Goal: Information Seeking & Learning: Learn about a topic

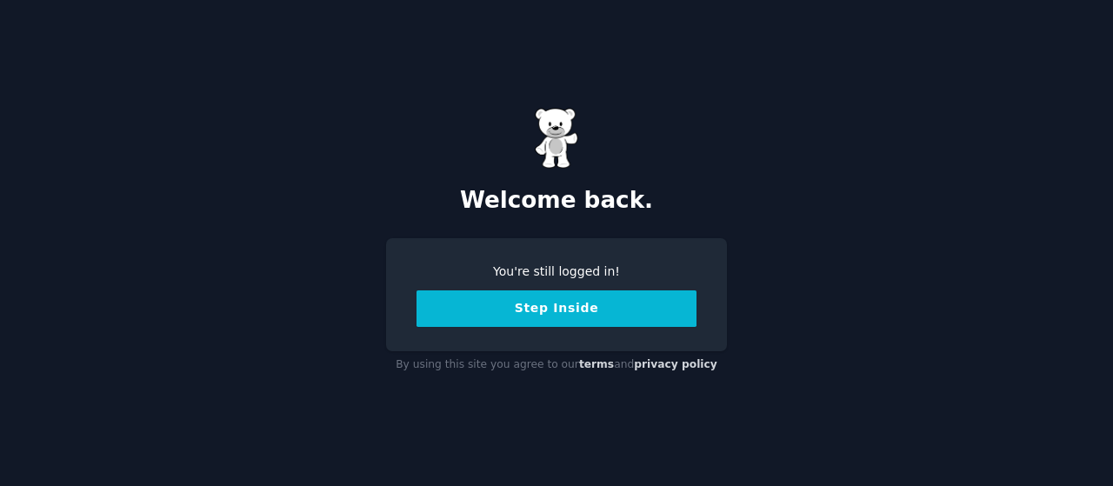
click at [565, 326] on button "Step Inside" at bounding box center [556, 308] width 280 height 37
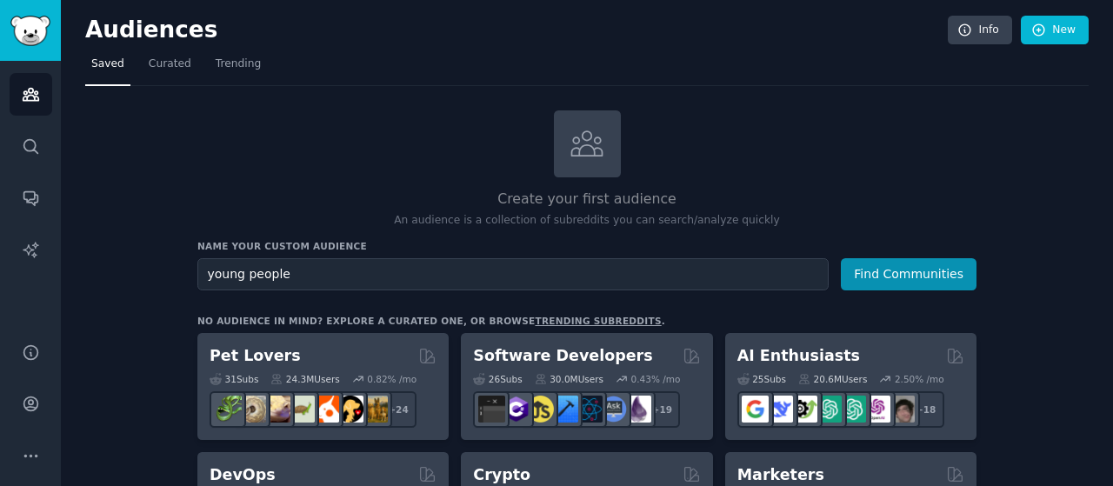
type input "young people"
click at [841, 258] on button "Find Communities" at bounding box center [909, 274] width 136 height 32
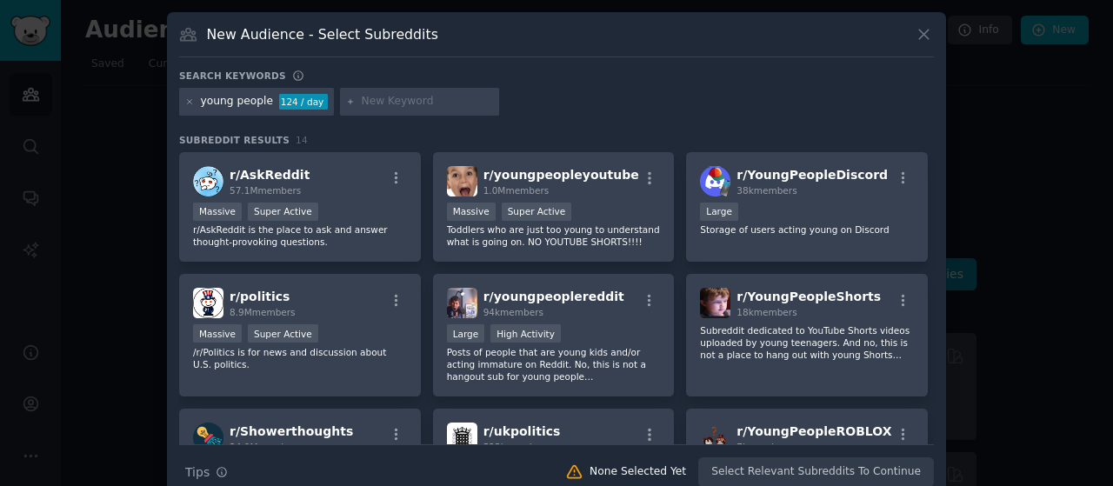
click at [381, 100] on input "text" at bounding box center [427, 102] width 132 height 16
type input "finance"
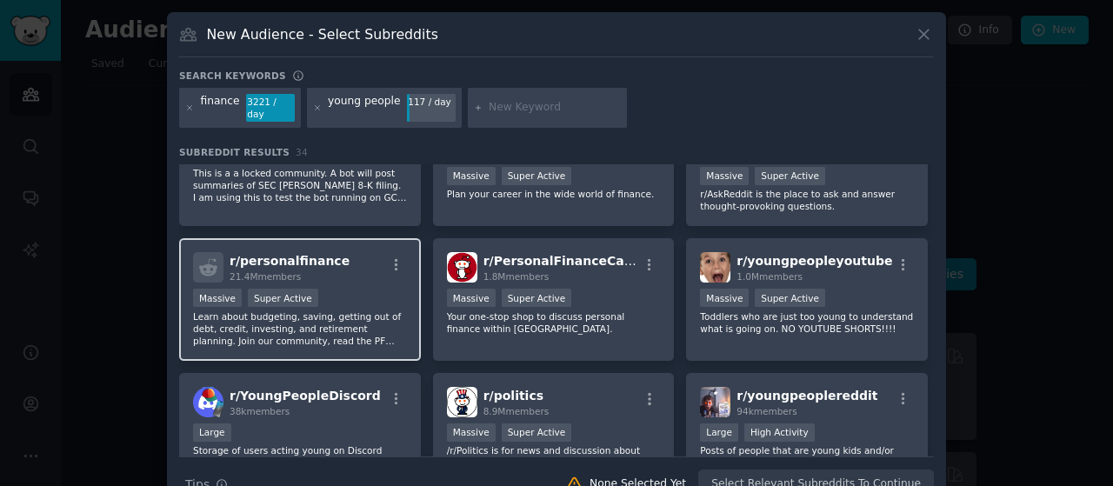
scroll to position [87, 0]
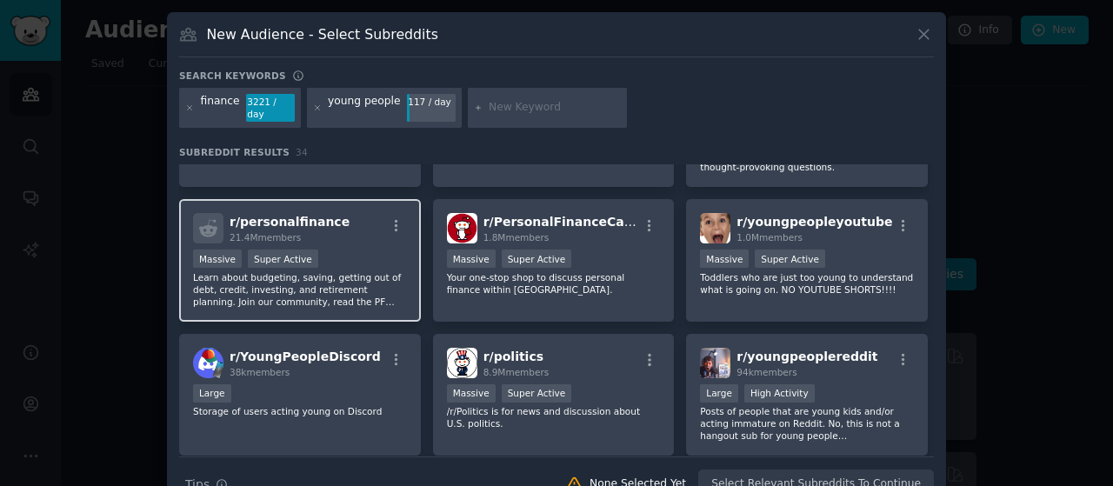
click at [301, 217] on h2 "r/ personalfinance 21.4M members" at bounding box center [289, 228] width 120 height 30
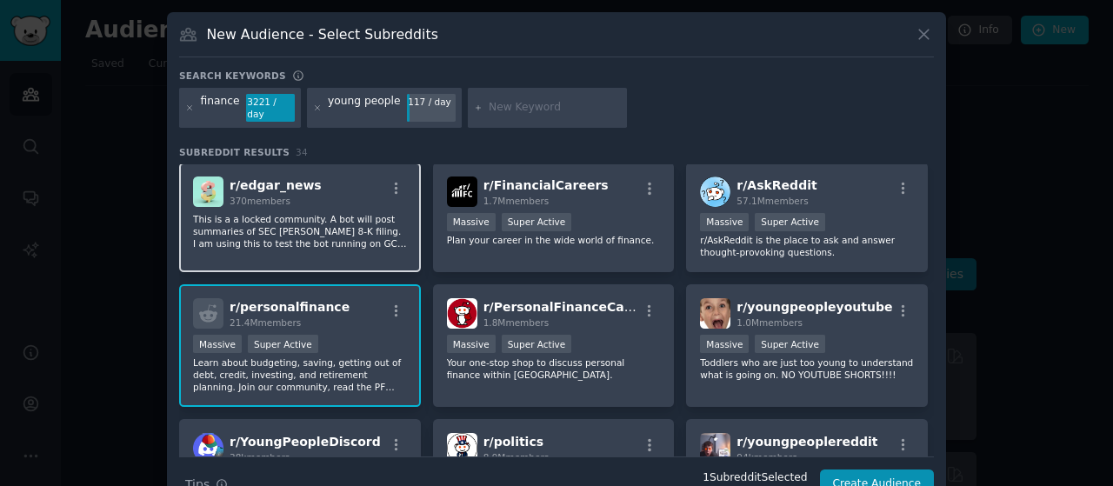
scroll to position [0, 0]
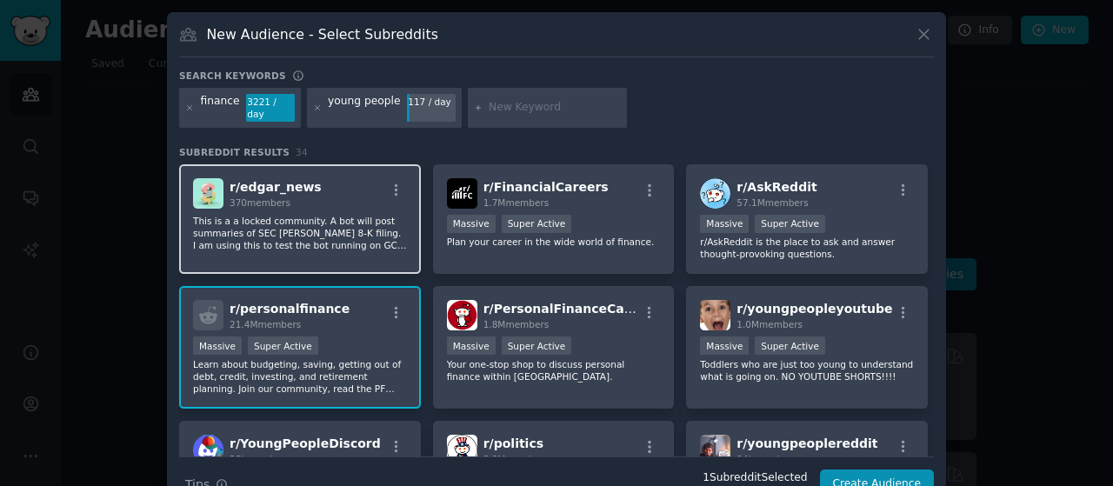
click at [314, 196] on div "r/ edgar_news 370 members This is a a locked community. A bot will post summari…" at bounding box center [300, 219] width 242 height 110
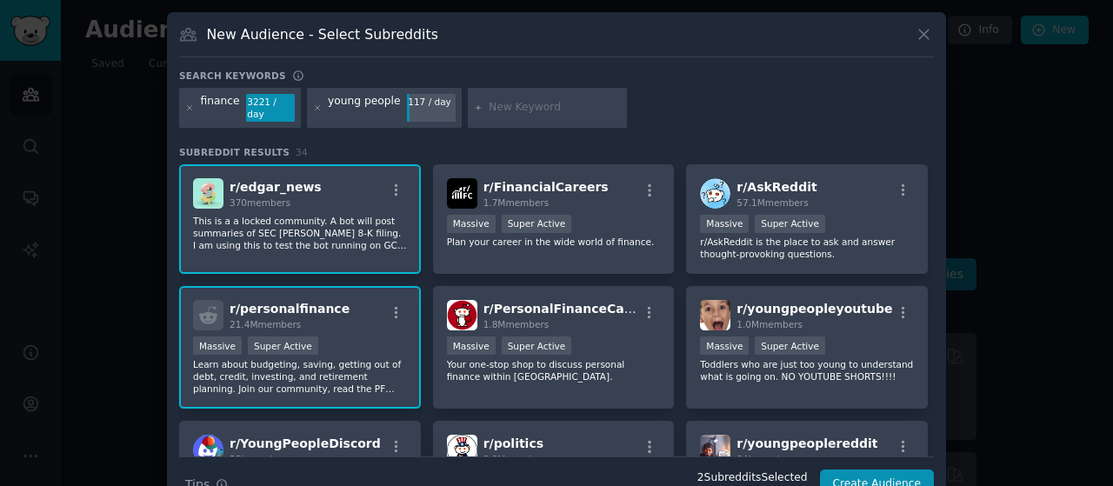
click at [314, 196] on div "r/ edgar_news 370 members This is a a locked community. A bot will post summari…" at bounding box center [300, 219] width 242 height 110
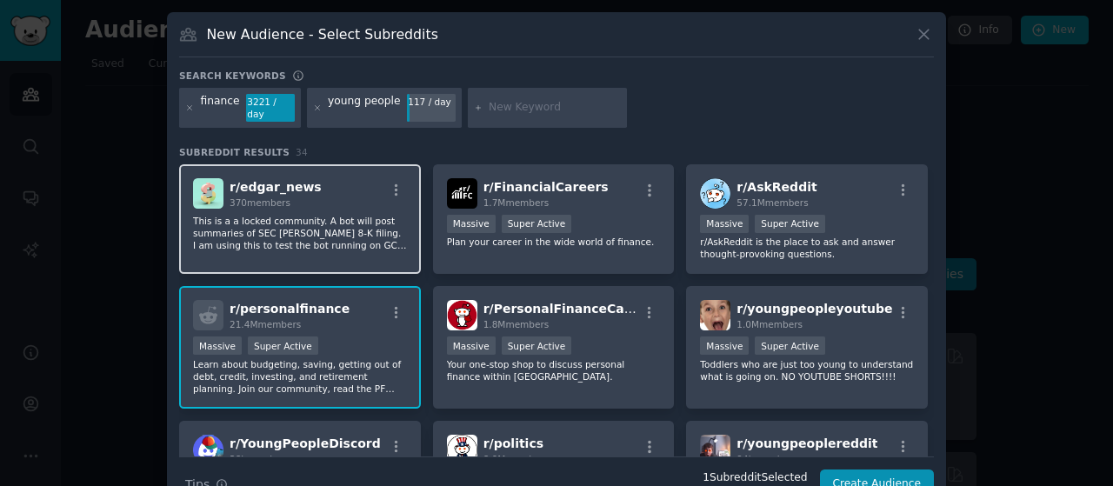
click at [314, 196] on div "r/ edgar_news 370 members This is a a locked community. A bot will post summari…" at bounding box center [300, 219] width 242 height 110
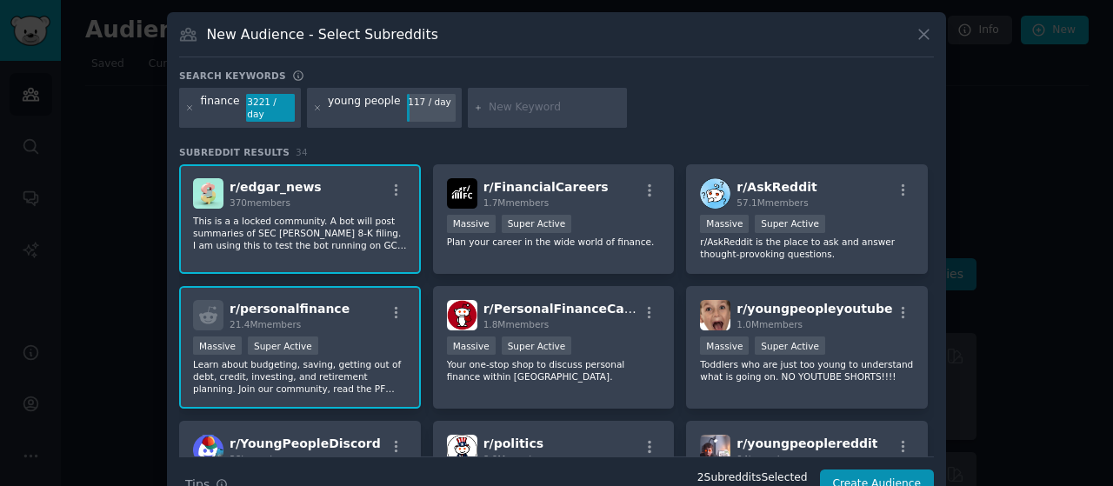
click at [314, 196] on div "r/ edgar_news 370 members This is a a locked community. A bot will post summari…" at bounding box center [300, 219] width 242 height 110
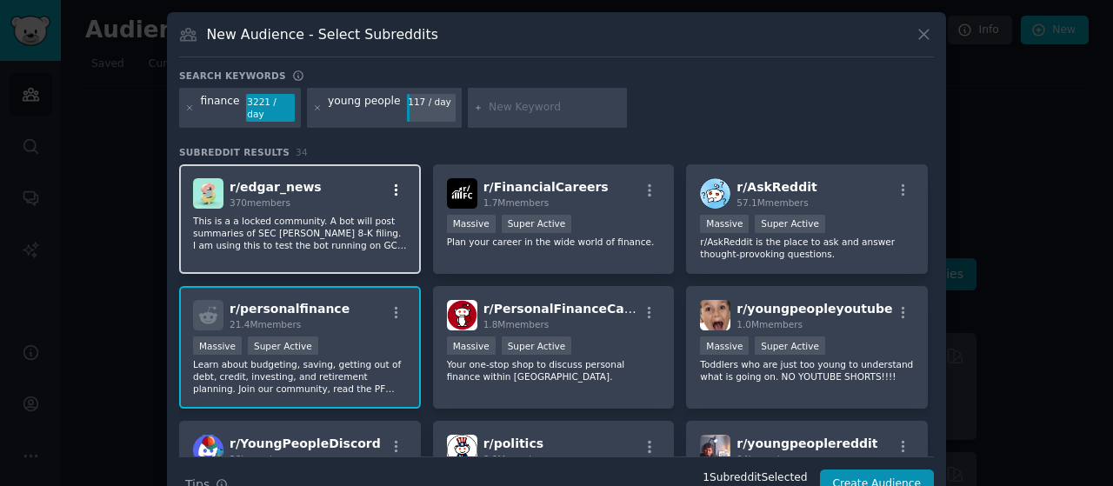
click at [395, 183] on icon "button" at bounding box center [397, 191] width 16 height 16
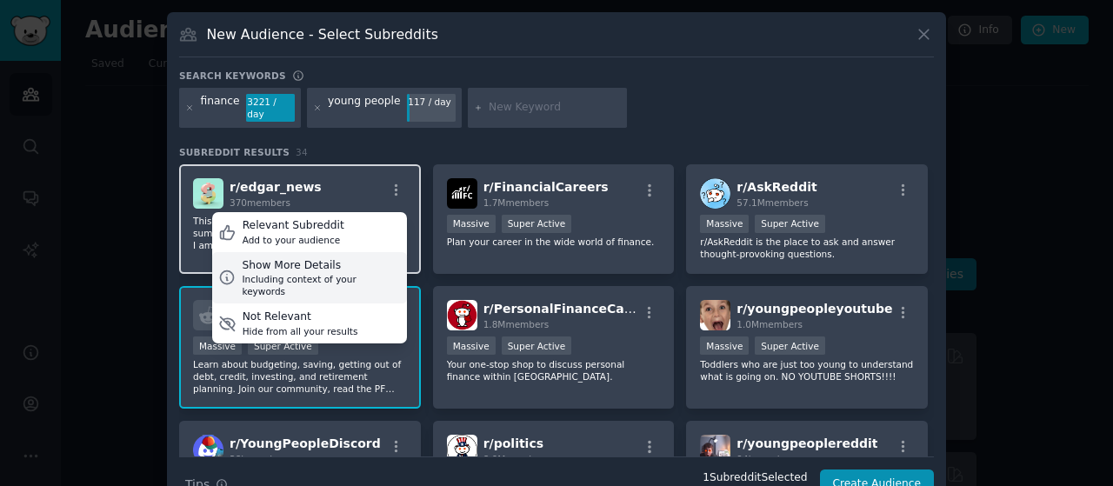
click at [342, 273] on div "Including context of your keywords" at bounding box center [321, 285] width 158 height 24
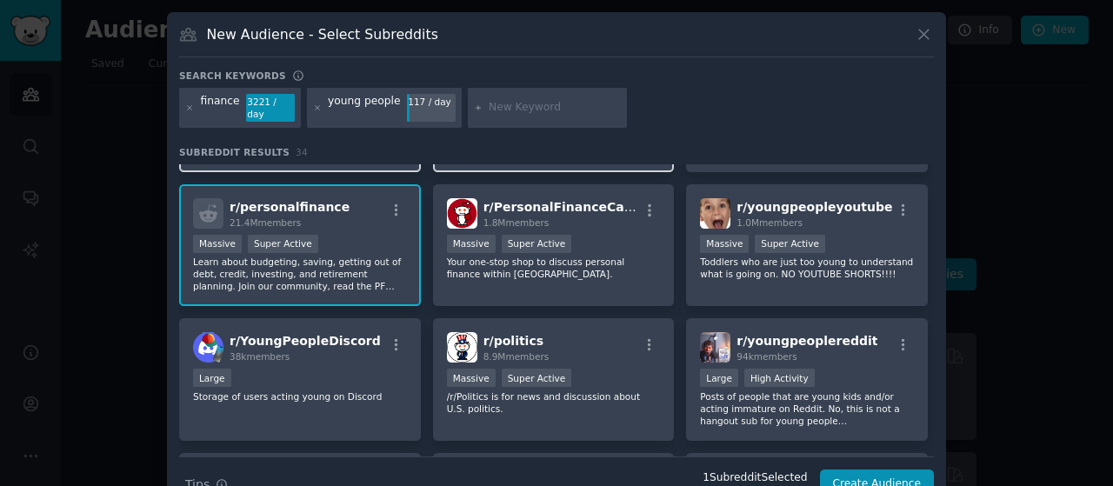
scroll to position [261, 0]
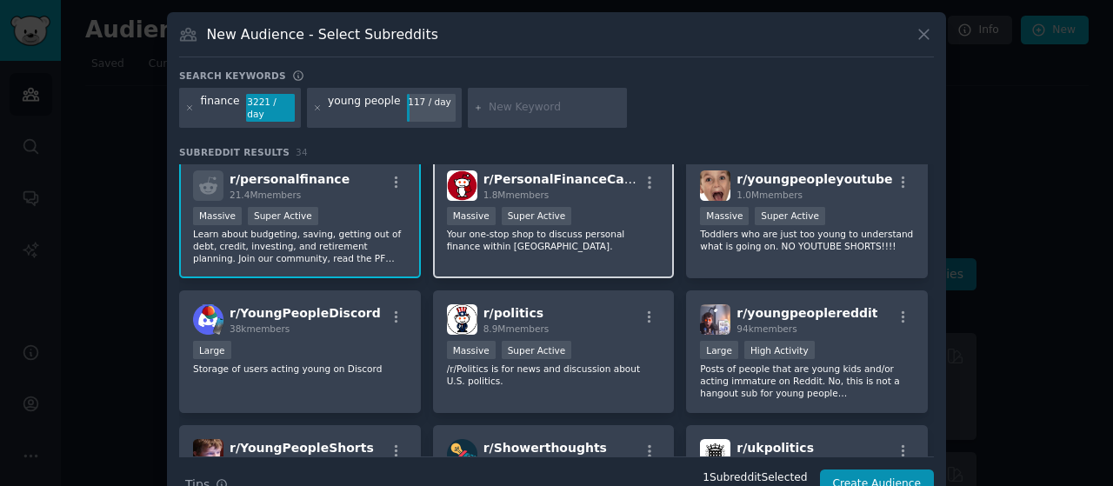
click at [608, 207] on div "Massive Super Active" at bounding box center [554, 218] width 214 height 22
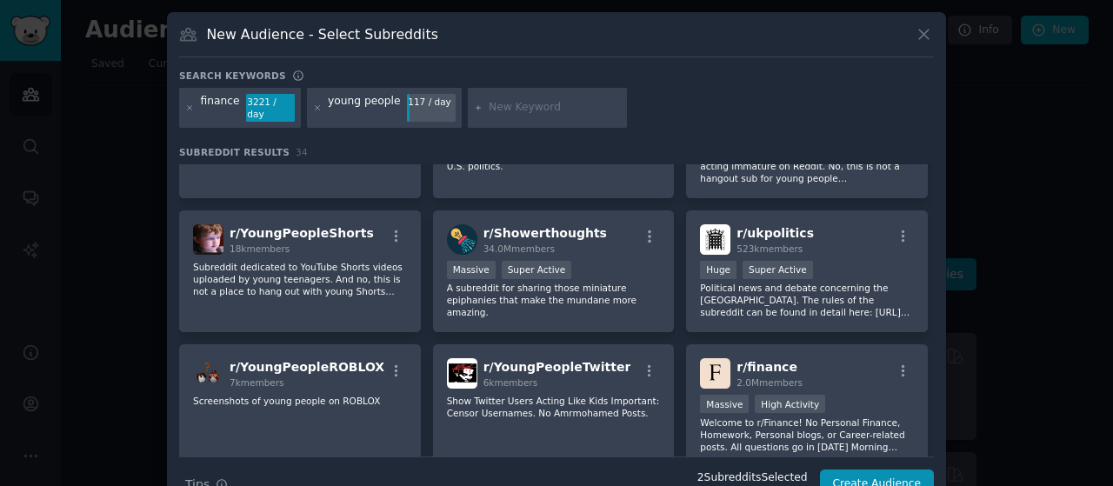
scroll to position [499, 0]
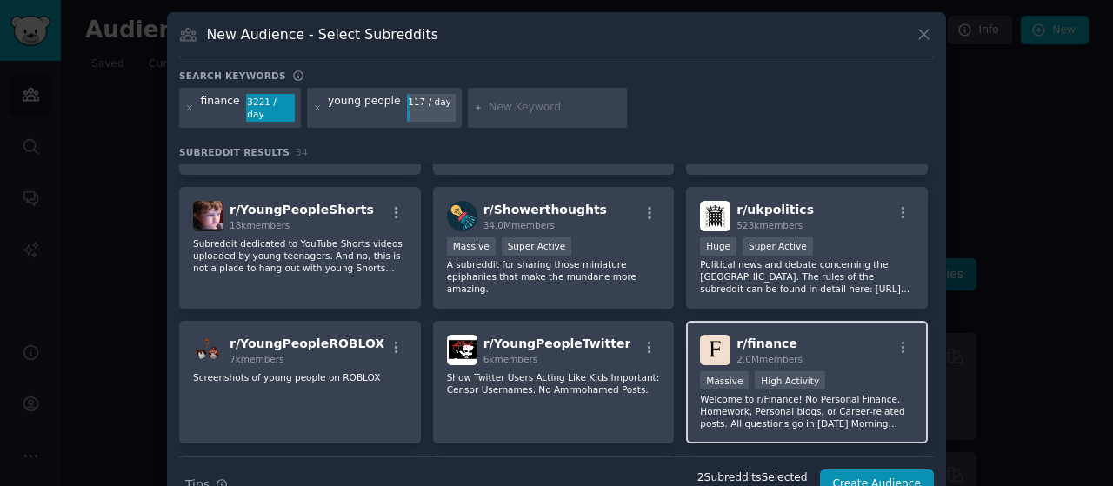
click at [796, 335] on div "r/ finance 2.0M members" at bounding box center [807, 350] width 214 height 30
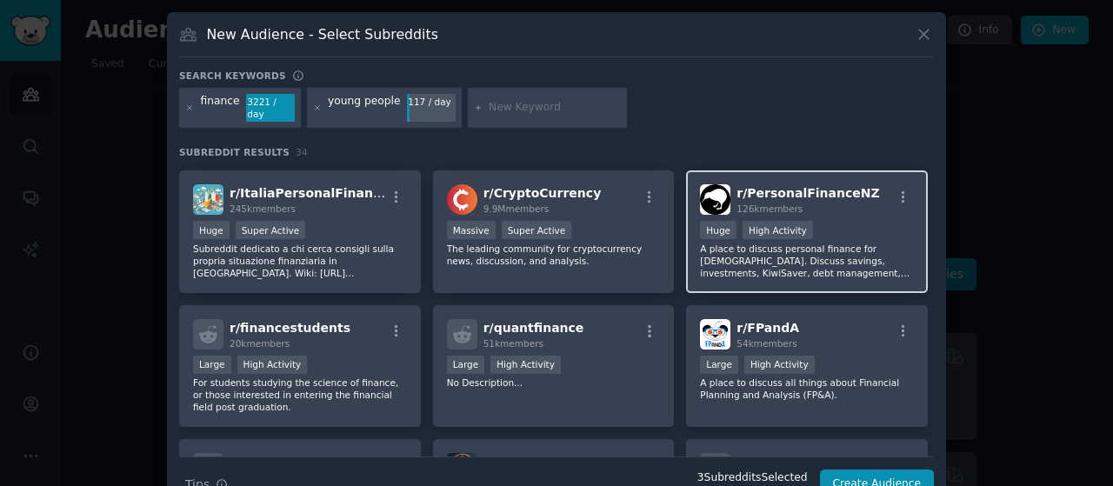
scroll to position [934, 0]
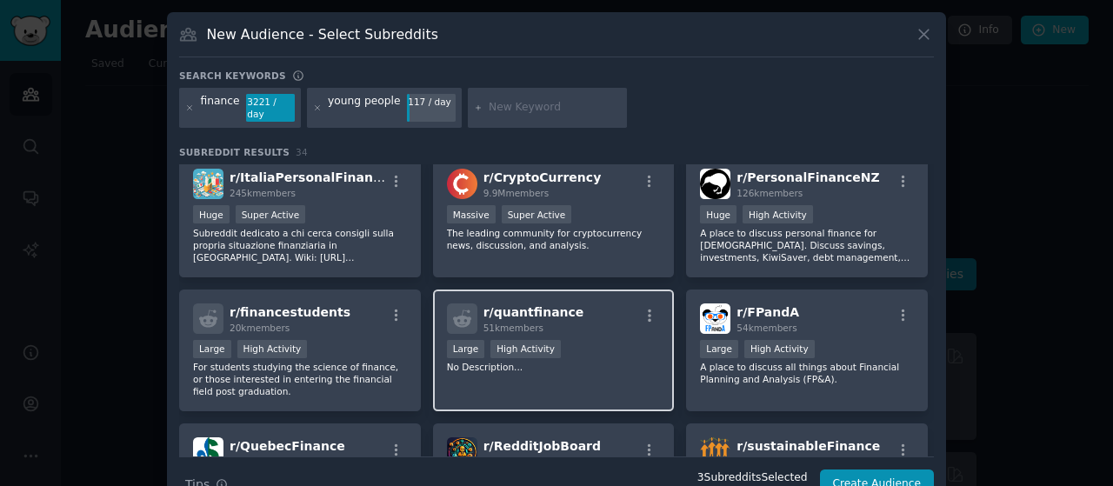
click at [506, 305] on span "r/ quantfinance" at bounding box center [533, 312] width 101 height 14
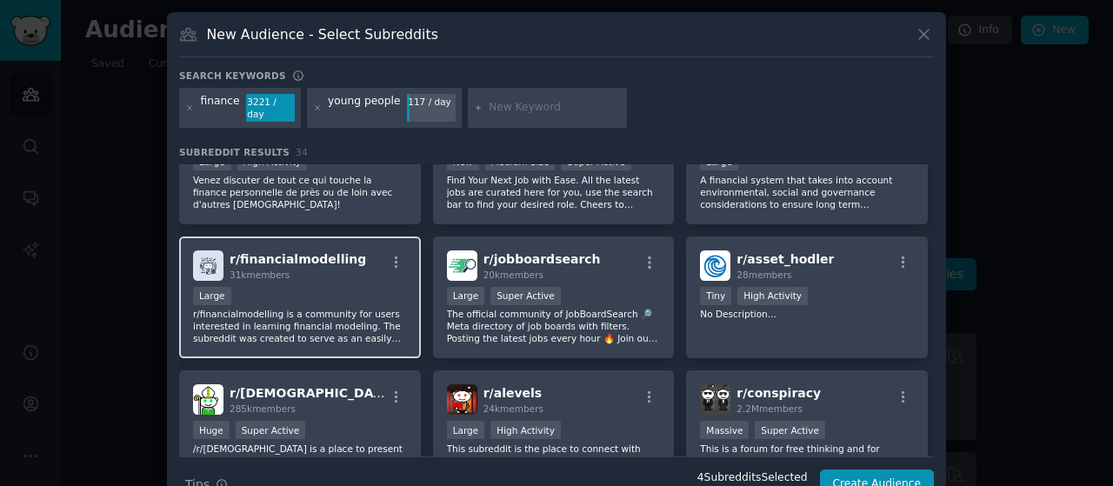
scroll to position [1281, 0]
